Goal: Task Accomplishment & Management: Manage account settings

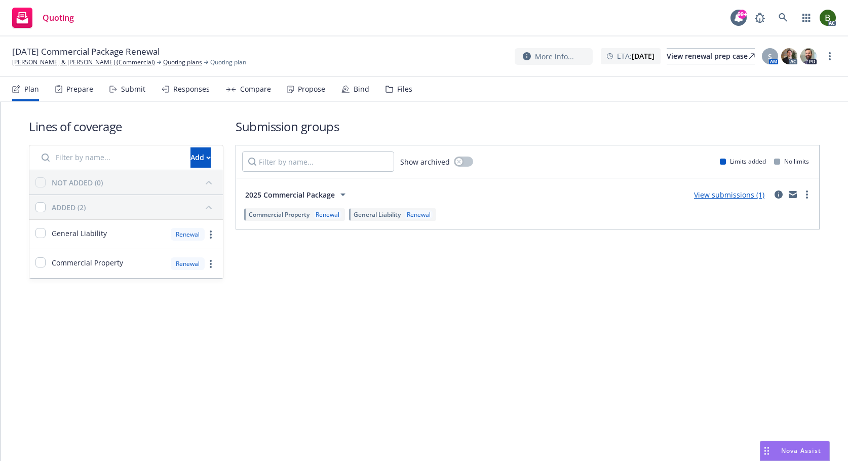
click at [396, 94] on div "Files" at bounding box center [398, 89] width 27 height 24
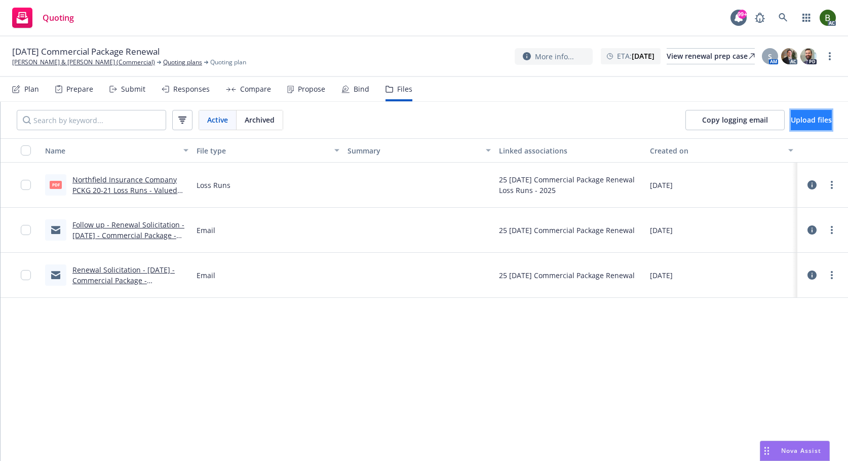
click at [790, 126] on button "Upload files" at bounding box center [810, 120] width 41 height 20
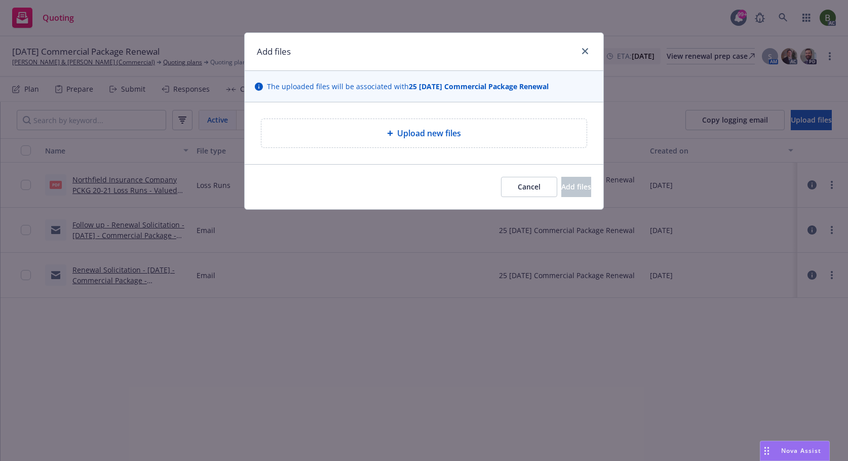
click at [422, 138] on span "Upload new files" at bounding box center [429, 133] width 64 height 12
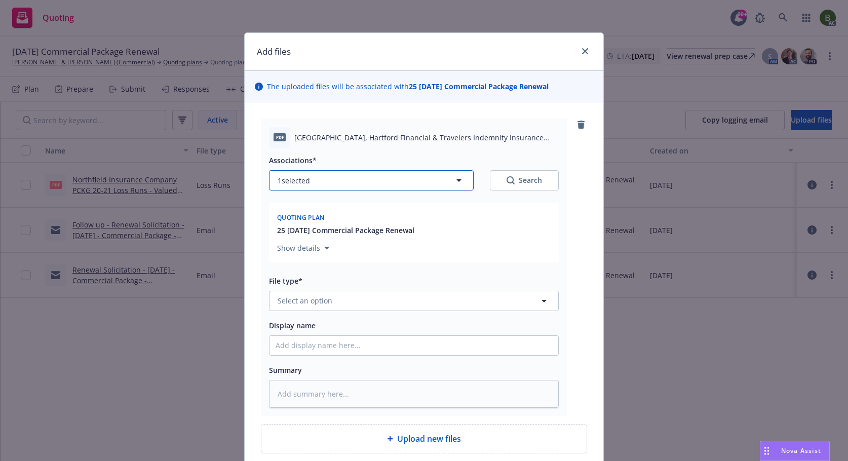
click at [350, 176] on button "1 selected" at bounding box center [371, 180] width 205 height 20
type textarea "x"
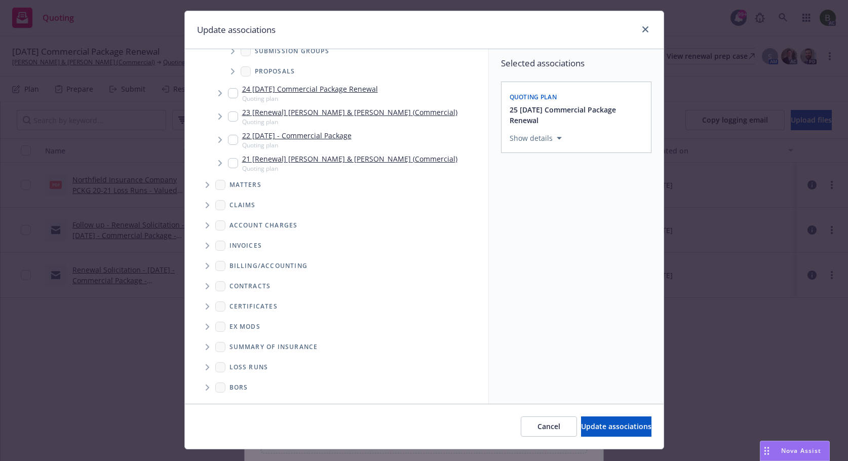
scroll to position [43, 0]
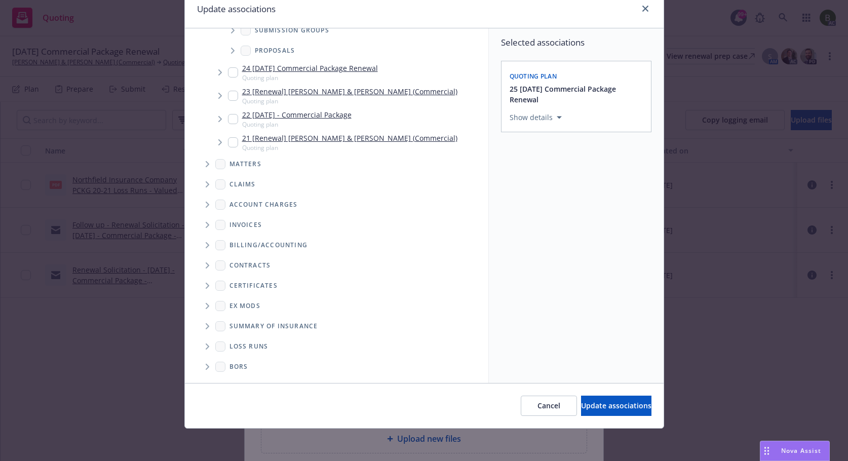
click at [199, 349] on span "Folder Tree Example" at bounding box center [207, 346] width 16 height 16
click at [232, 377] on div "2025" at bounding box center [245, 382] width 32 height 15
checkbox input "true"
click at [581, 403] on span "Update associations" at bounding box center [616, 405] width 70 height 10
type textarea "x"
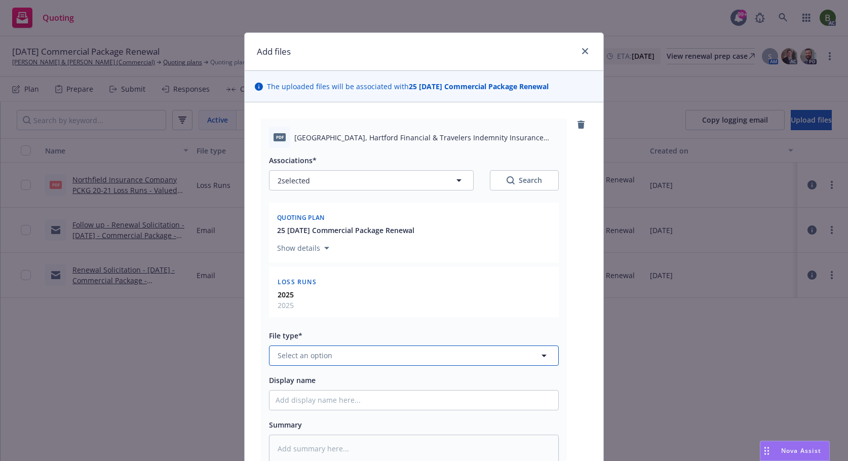
click at [309, 351] on span "Select an option" at bounding box center [304, 355] width 55 height 11
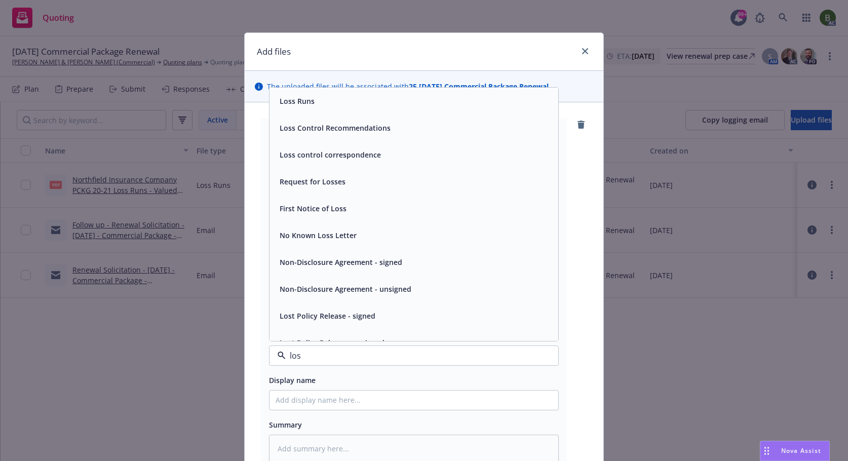
type input "loss"
click at [326, 100] on div "Loss Runs" at bounding box center [413, 101] width 276 height 15
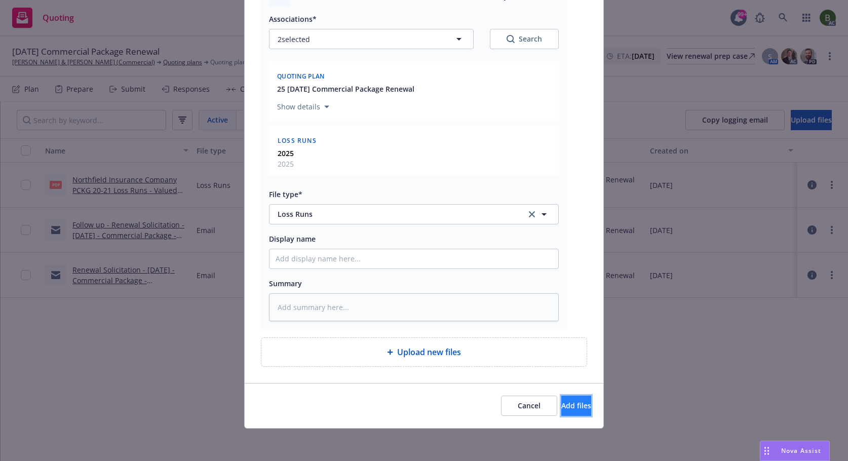
click at [563, 402] on span "Add files" at bounding box center [576, 405] width 30 height 10
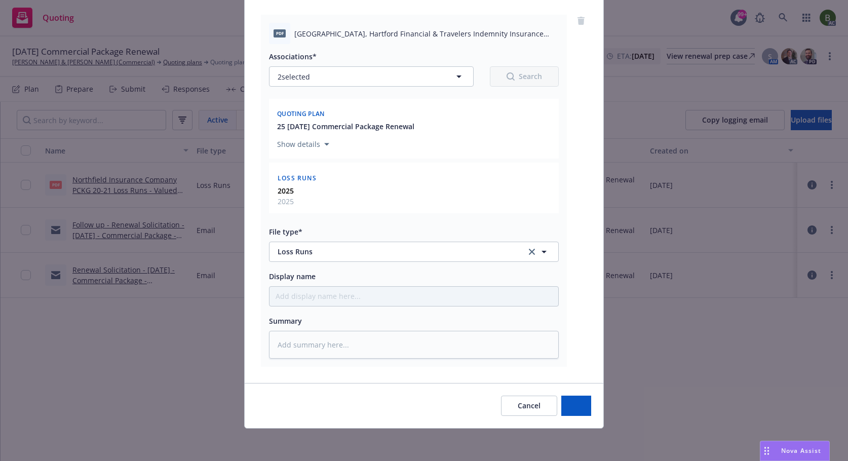
type textarea "x"
